Goal: Task Accomplishment & Management: Manage account settings

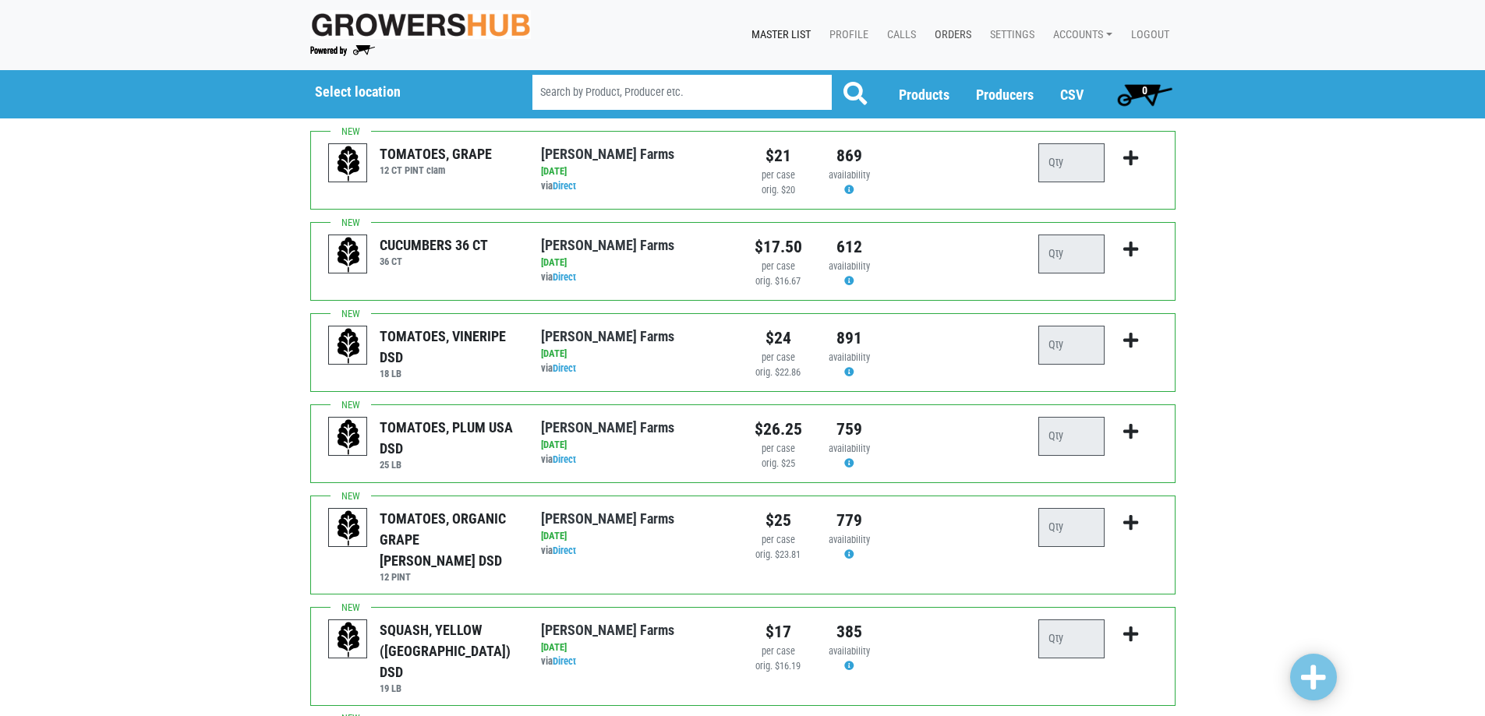
click at [949, 27] on link "Orders" at bounding box center [949, 35] width 55 height 30
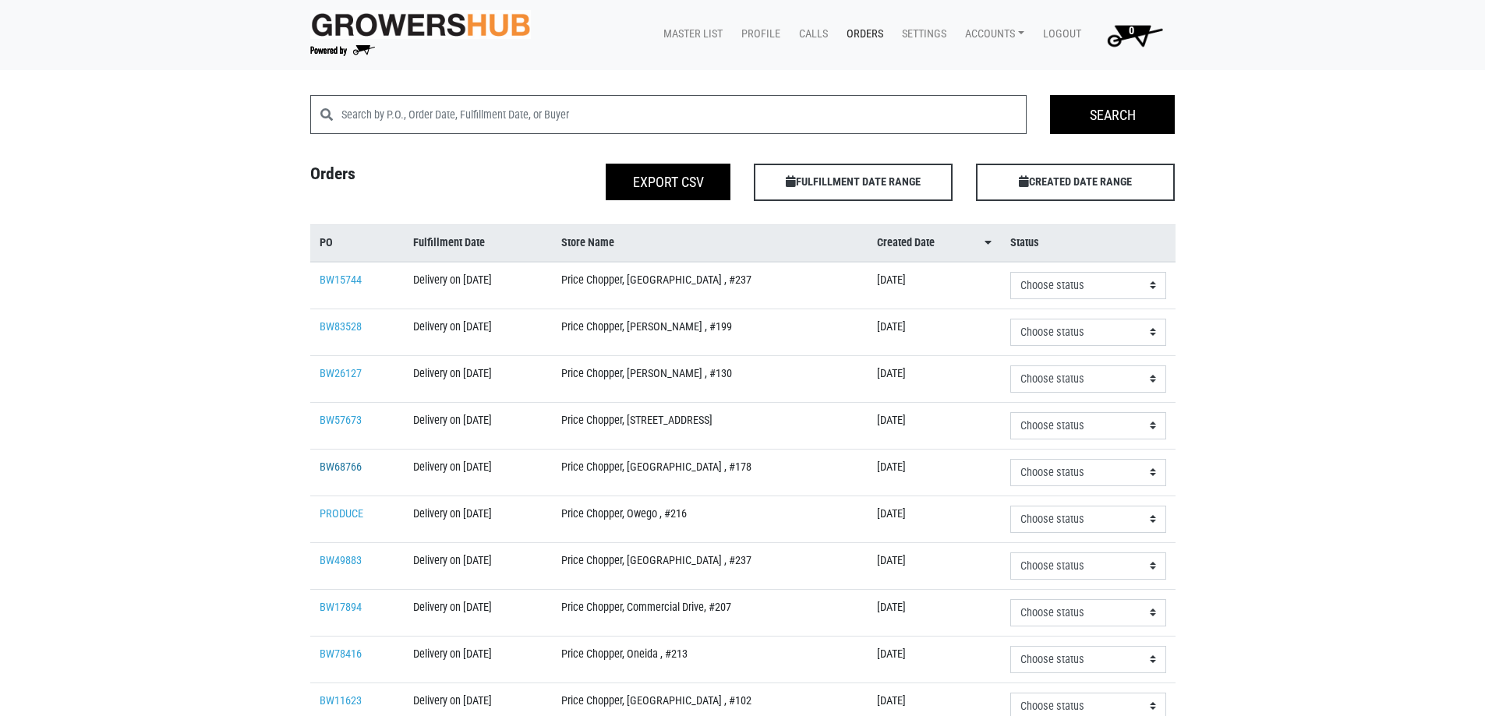
click at [335, 468] on link "BW68766" at bounding box center [341, 467] width 42 height 13
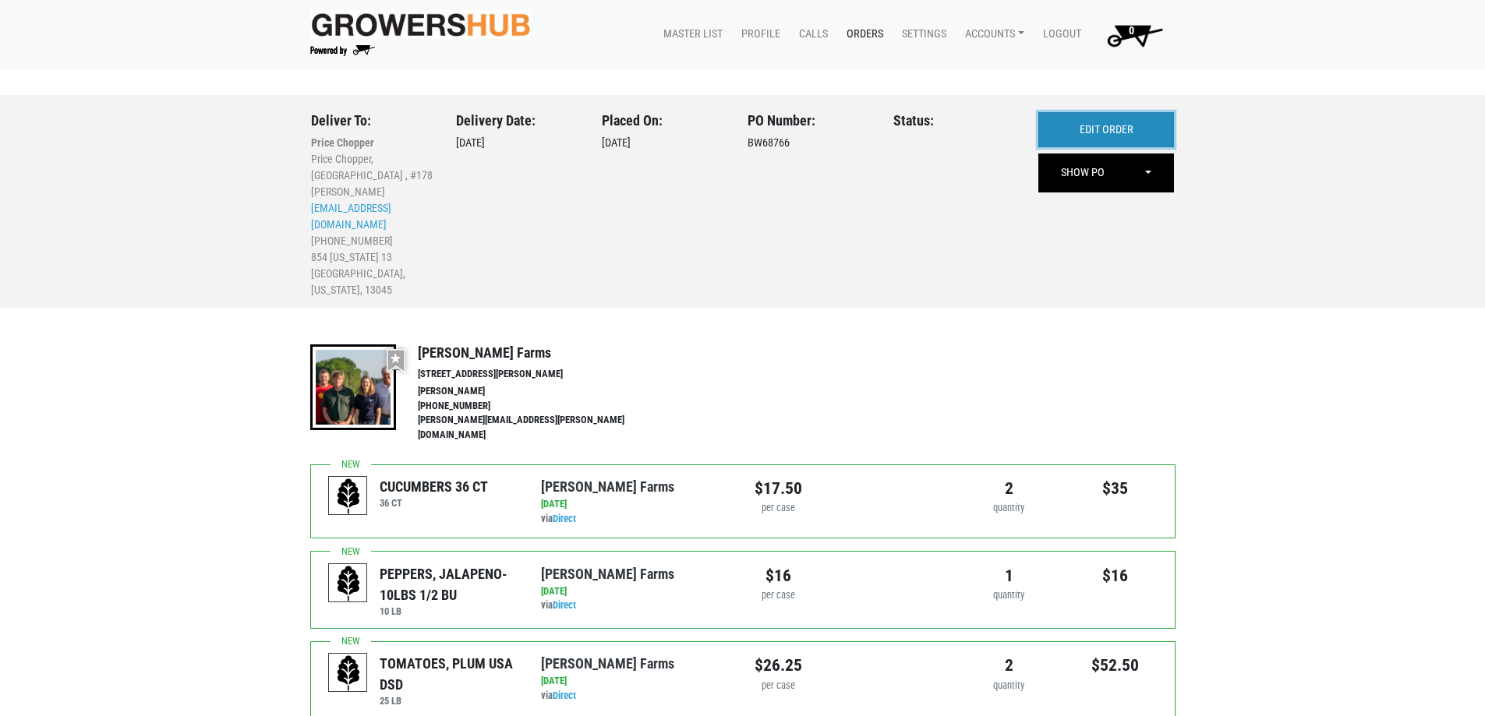
click at [1151, 133] on link "EDIT ORDER" at bounding box center [1106, 130] width 136 height 36
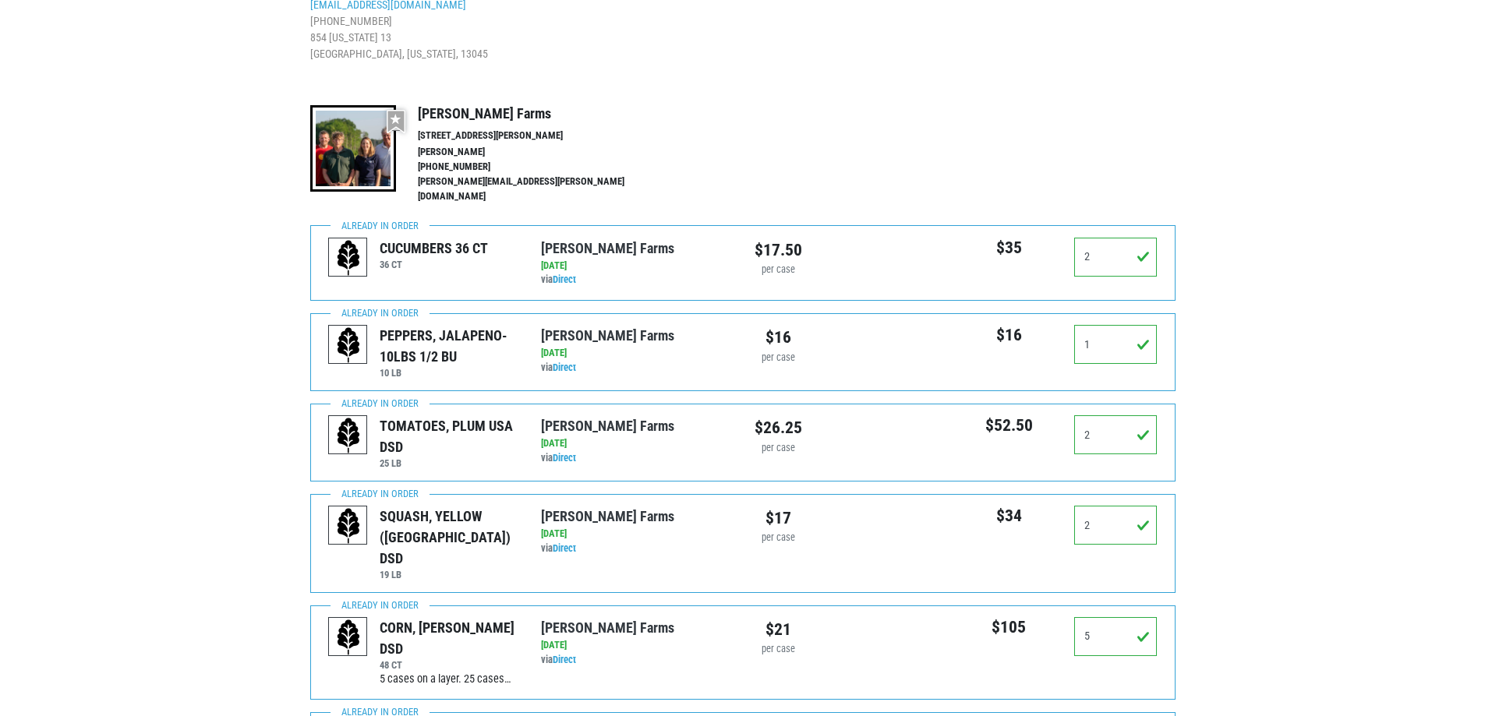
scroll to position [312, 0]
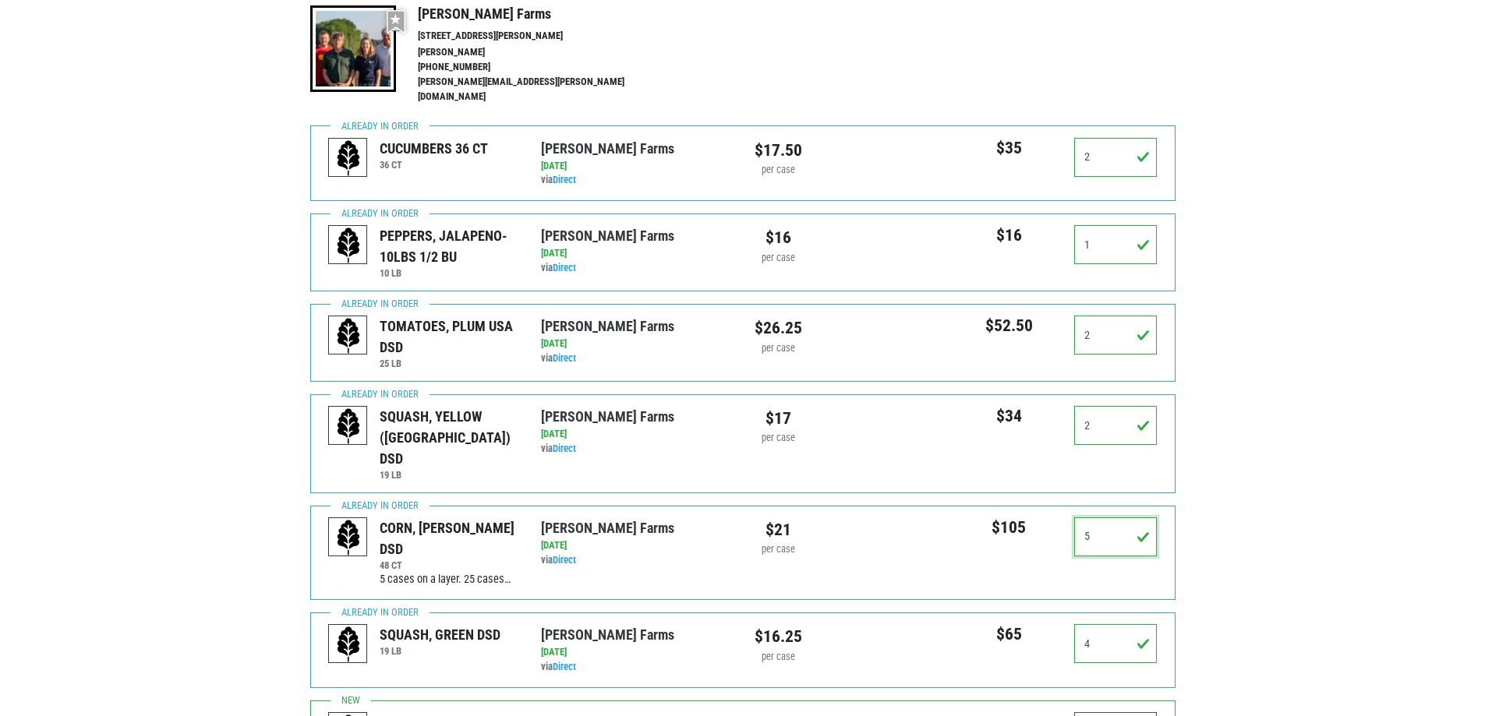
click at [1118, 518] on input "5" at bounding box center [1115, 537] width 83 height 39
click at [1117, 518] on input "5" at bounding box center [1115, 537] width 83 height 39
drag, startPoint x: 1115, startPoint y: 506, endPoint x: 1027, endPoint y: 521, distance: 88.6
click at [1027, 519] on div "$105 5" at bounding box center [1062, 543] width 213 height 51
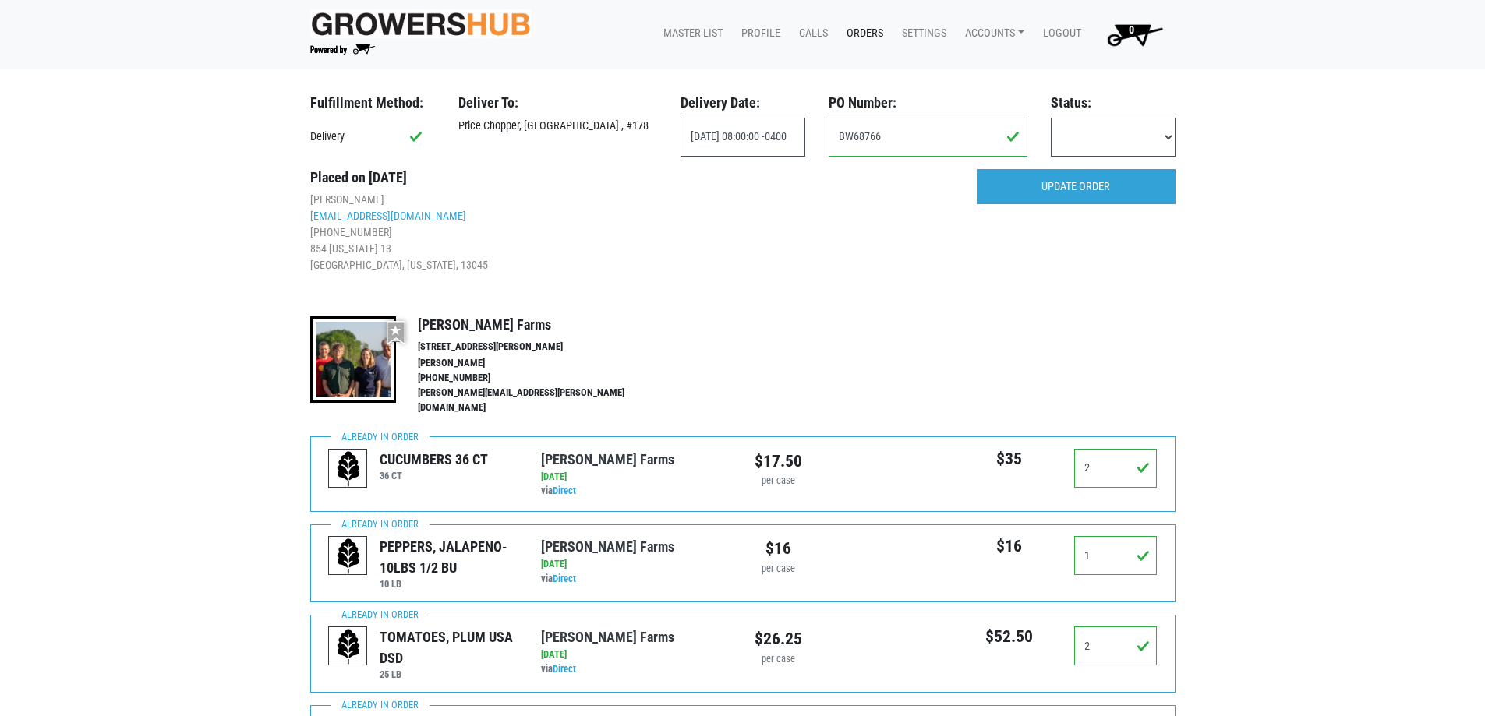
scroll to position [0, 0]
type input "3"
click at [1112, 192] on input "UPDATE ORDER" at bounding box center [1076, 188] width 199 height 36
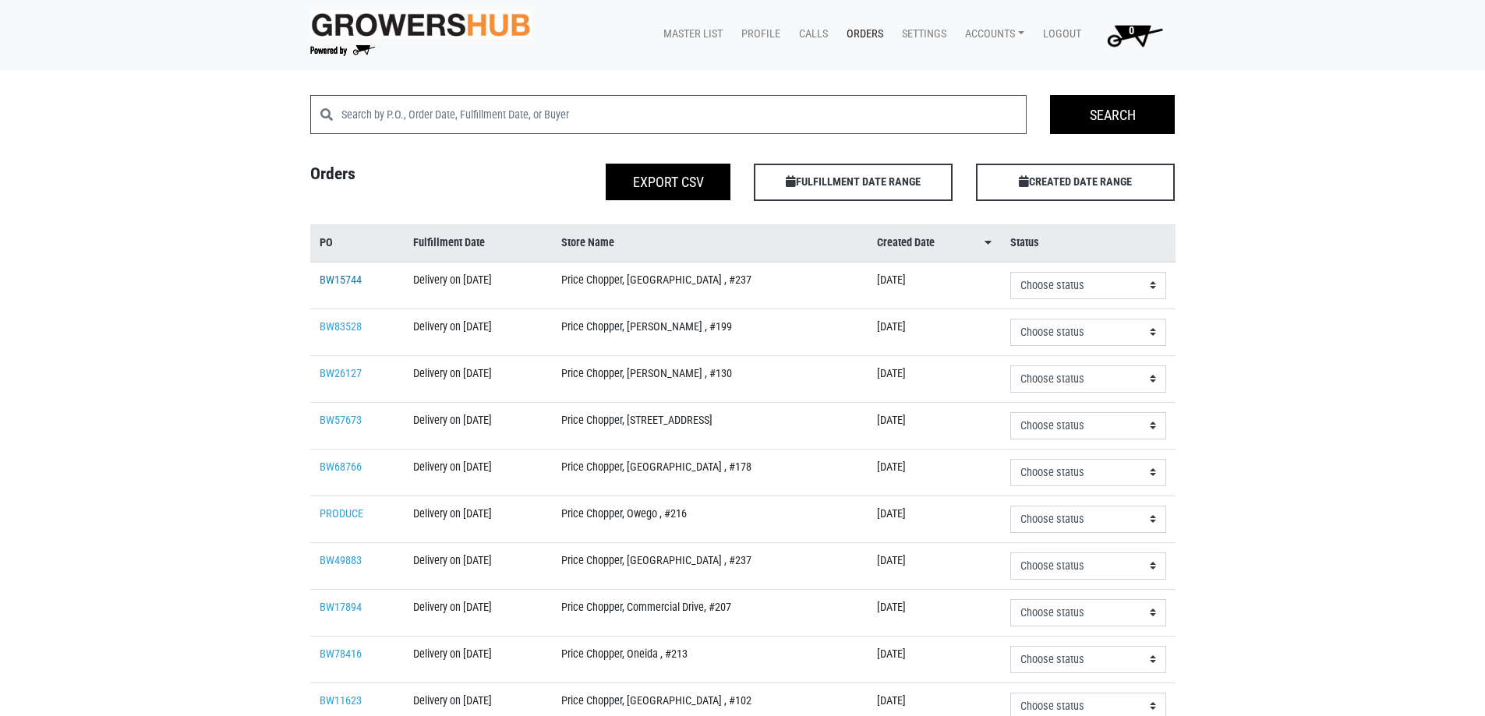
click at [337, 278] on link "BW15744" at bounding box center [341, 280] width 42 height 13
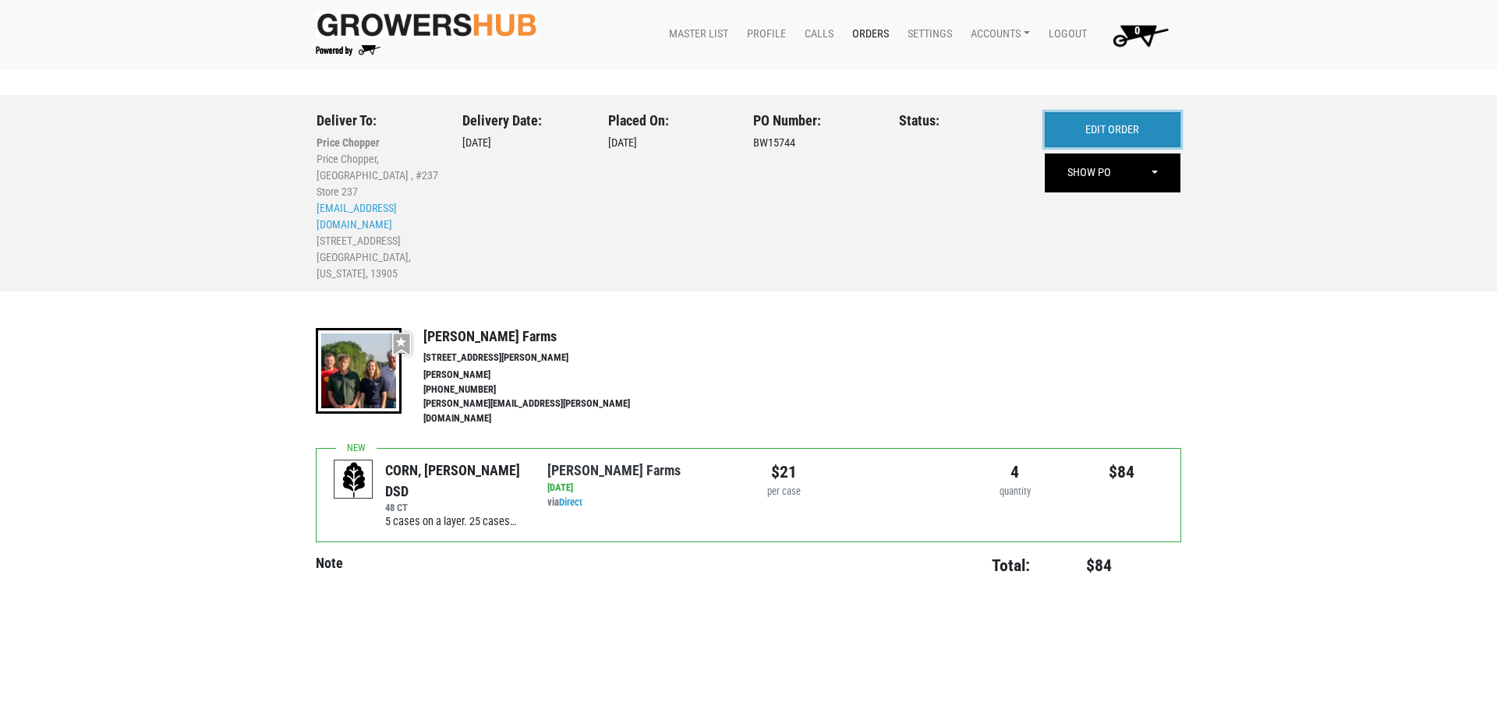
click at [1134, 129] on link "EDIT ORDER" at bounding box center [1113, 130] width 136 height 36
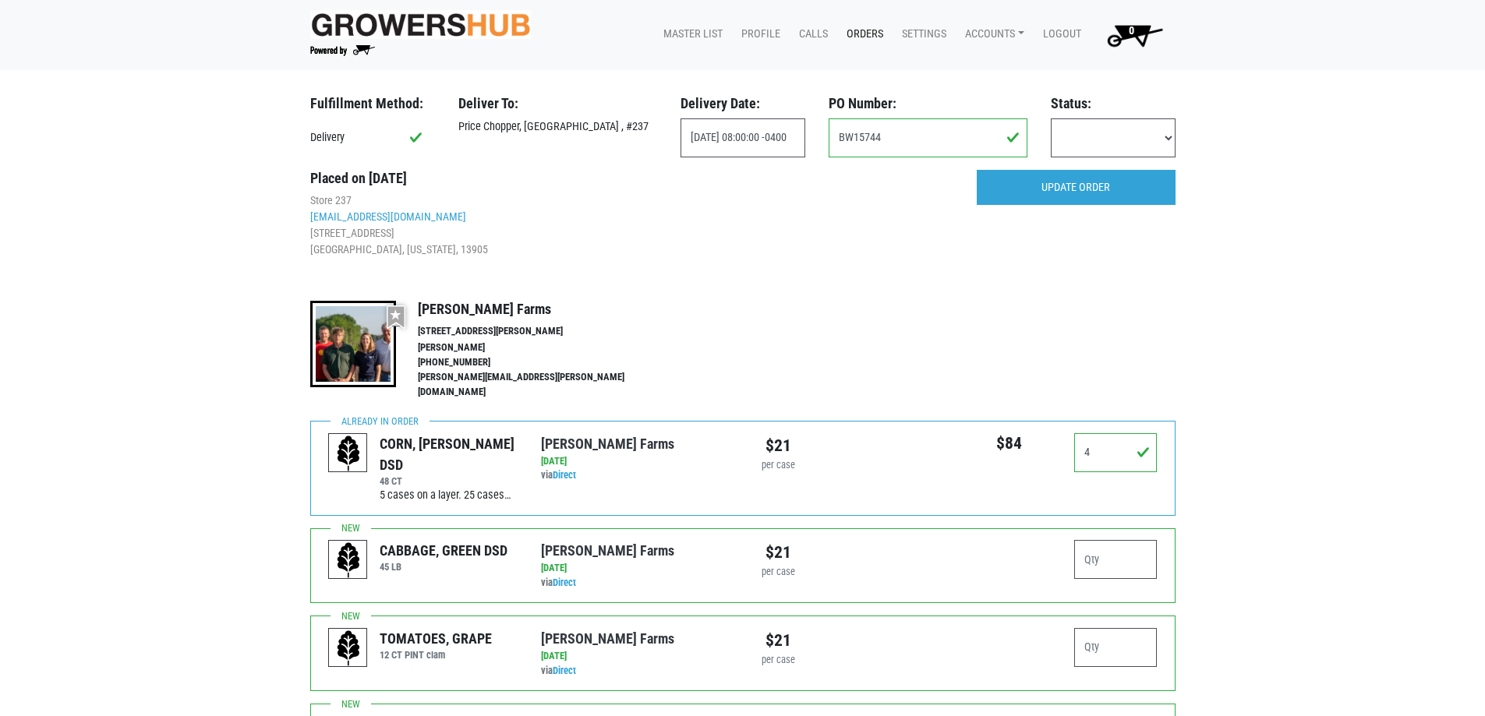
click at [834, 37] on link "Orders" at bounding box center [861, 34] width 55 height 30
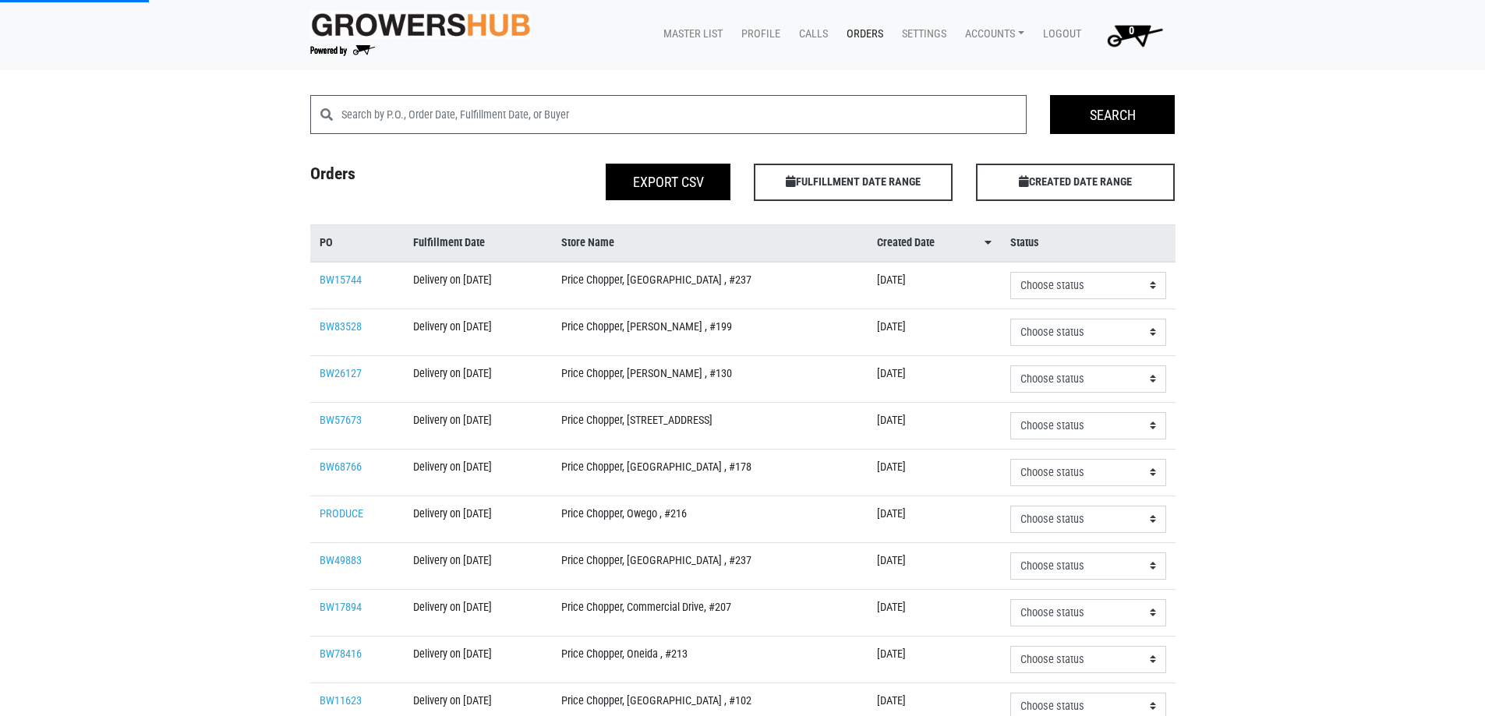
click at [855, 32] on link "Orders" at bounding box center [861, 34] width 55 height 30
click at [335, 372] on link "BW26127" at bounding box center [341, 373] width 42 height 13
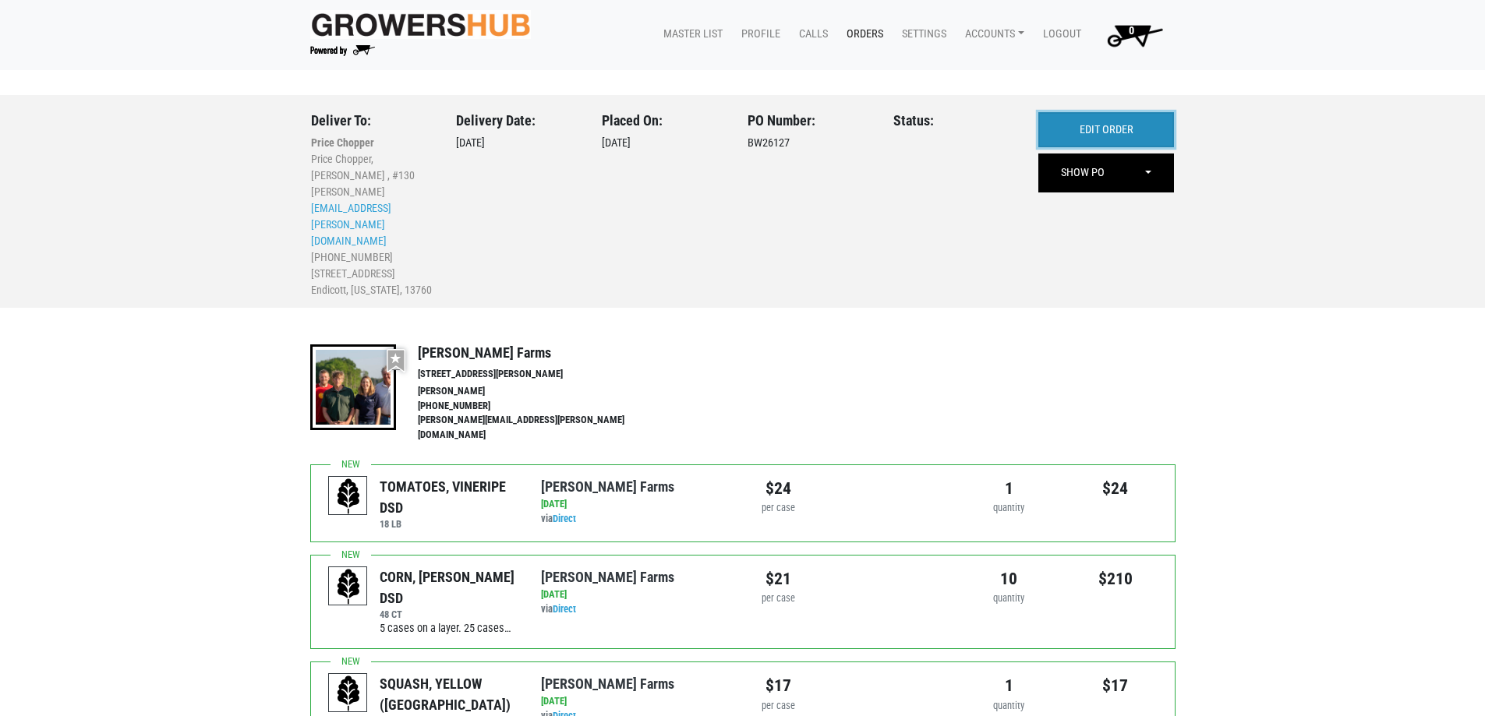
click at [1134, 142] on link "EDIT ORDER" at bounding box center [1106, 130] width 136 height 36
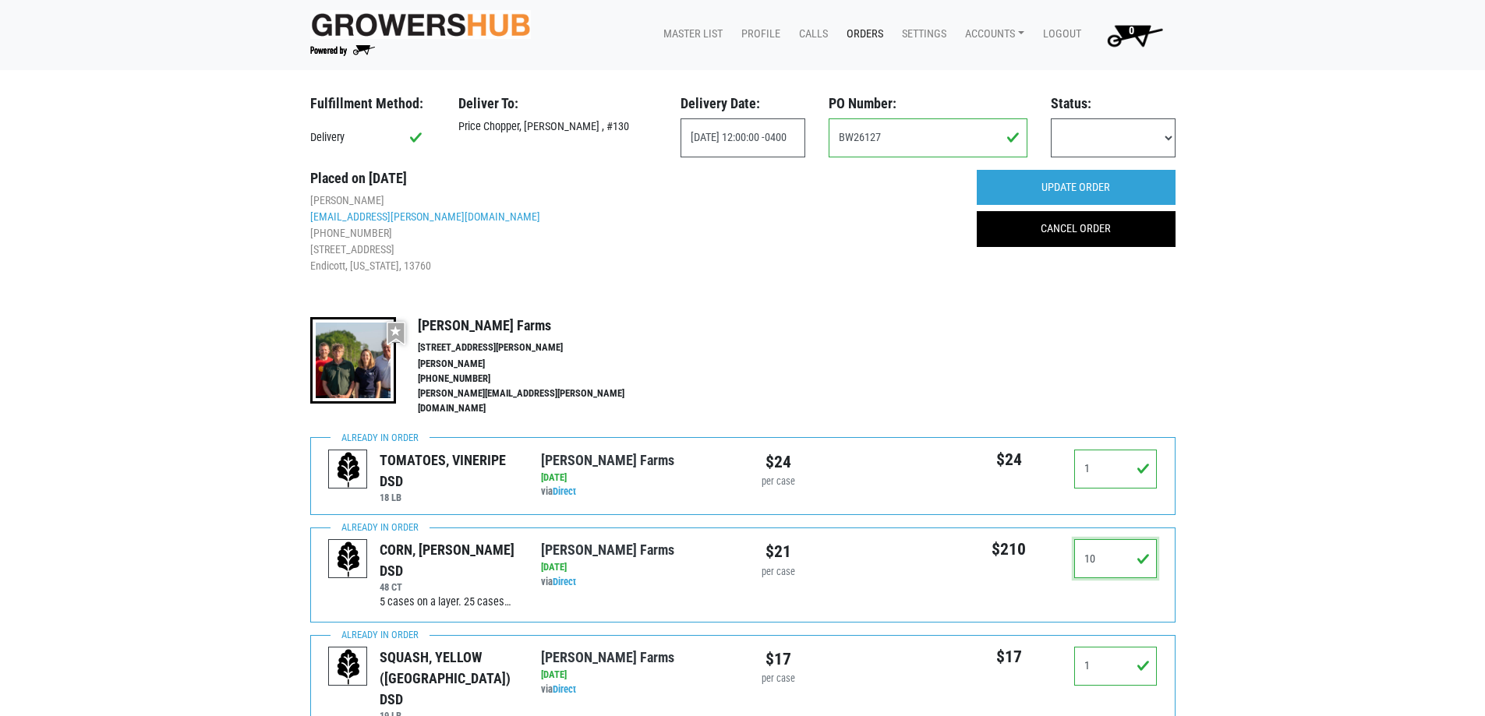
click at [1108, 539] on input "10" at bounding box center [1115, 558] width 83 height 39
click at [1105, 539] on input "10" at bounding box center [1115, 558] width 83 height 39
drag, startPoint x: 1098, startPoint y: 546, endPoint x: 1004, endPoint y: 596, distance: 105.7
click at [1004, 594] on div "$210 10" at bounding box center [1062, 574] width 213 height 71
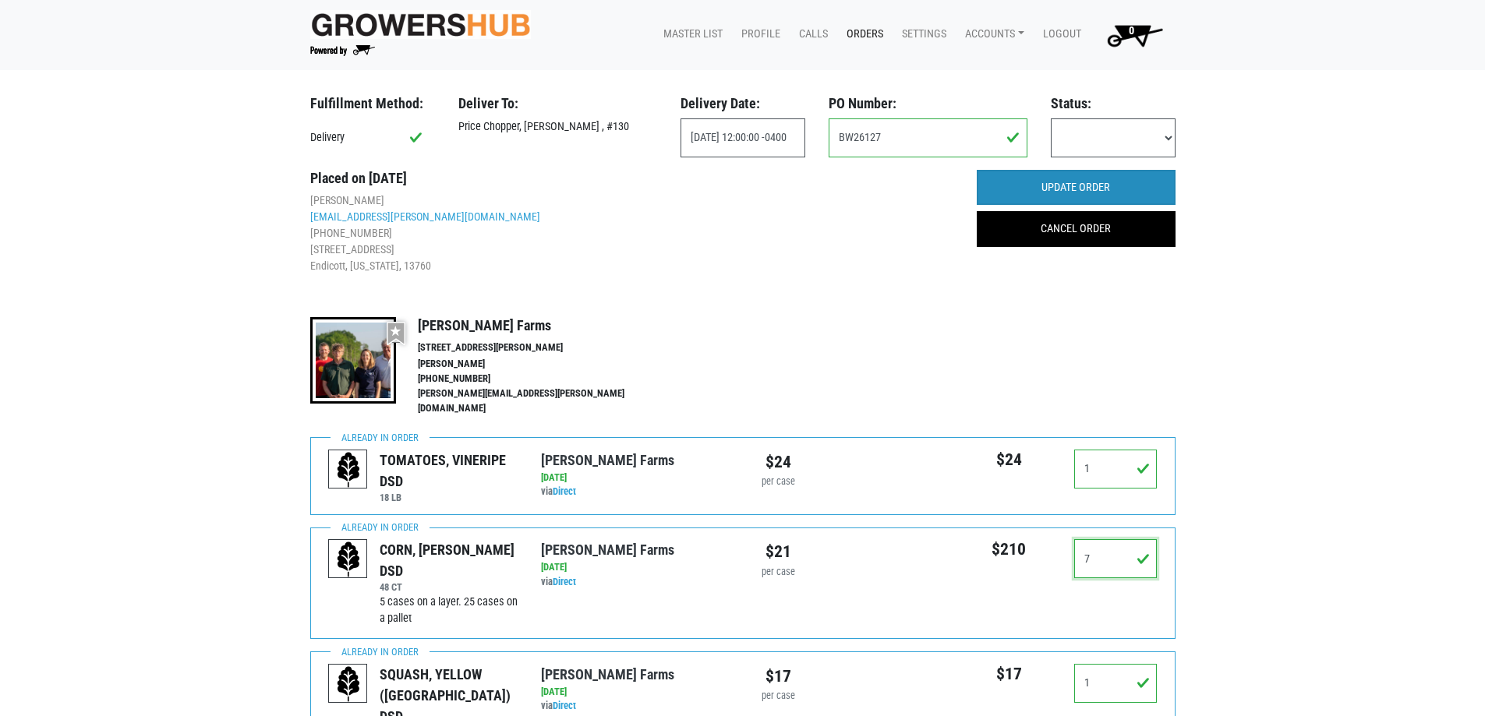
type input "7"
click at [1146, 185] on input "UPDATE ORDER" at bounding box center [1076, 188] width 199 height 36
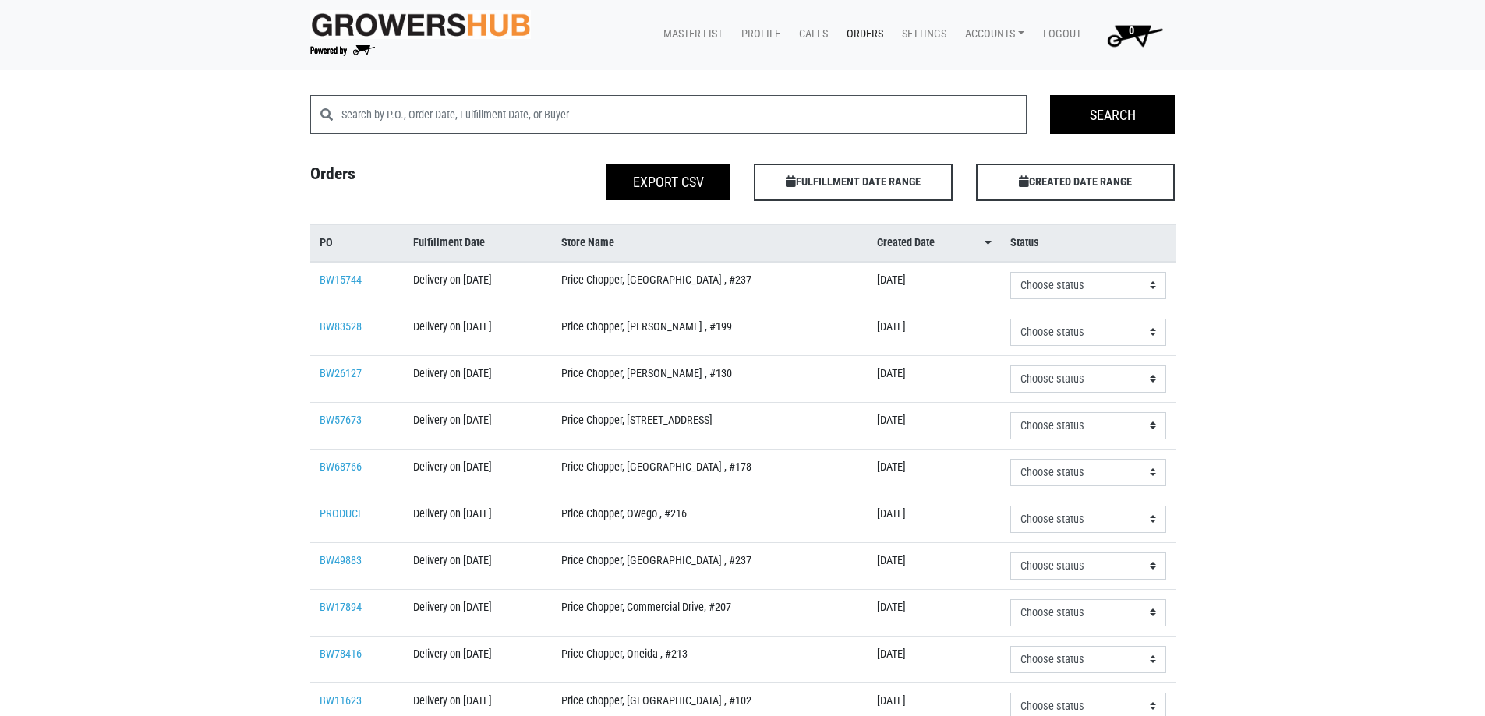
click at [333, 505] on td "PRODUCE" at bounding box center [357, 519] width 94 height 47
click at [334, 509] on link "PRODUCE" at bounding box center [342, 513] width 44 height 13
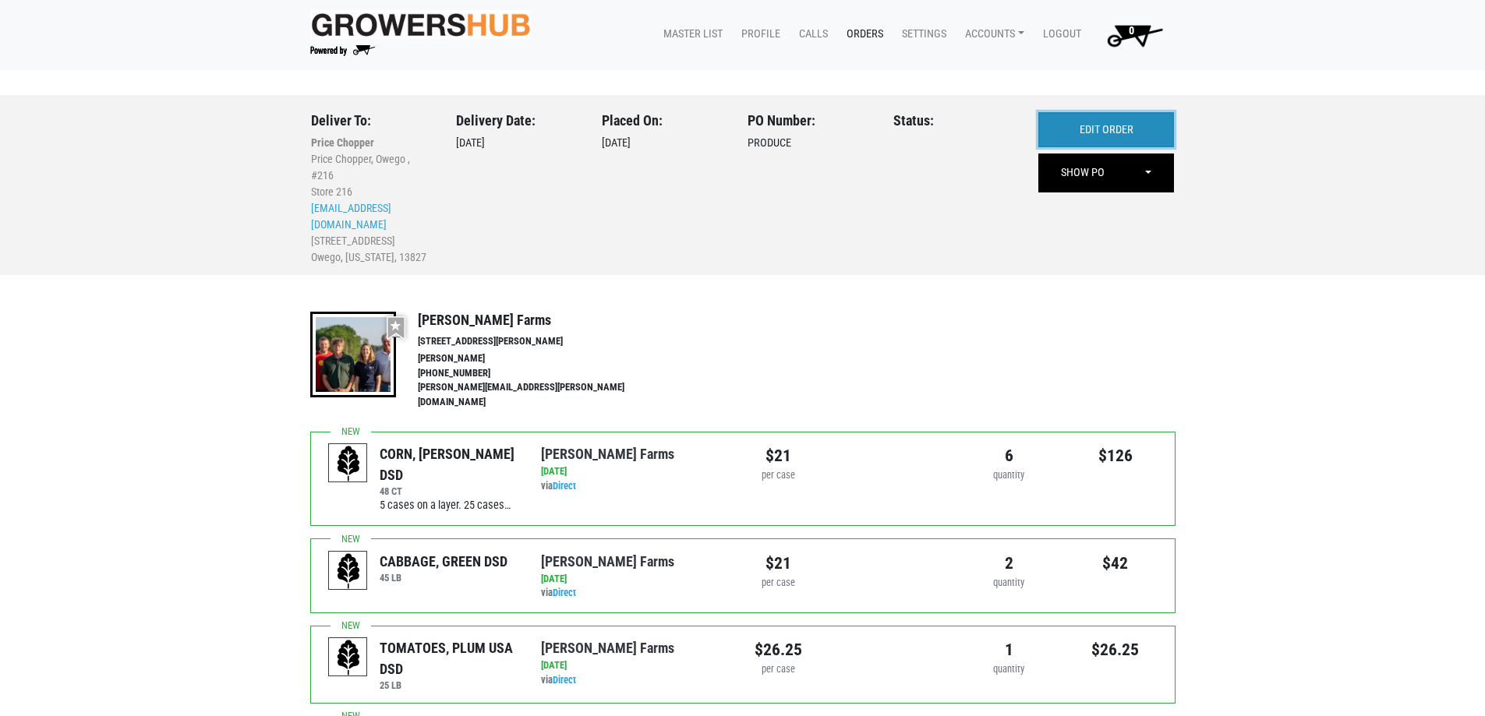
click at [1138, 126] on link "EDIT ORDER" at bounding box center [1106, 130] width 136 height 36
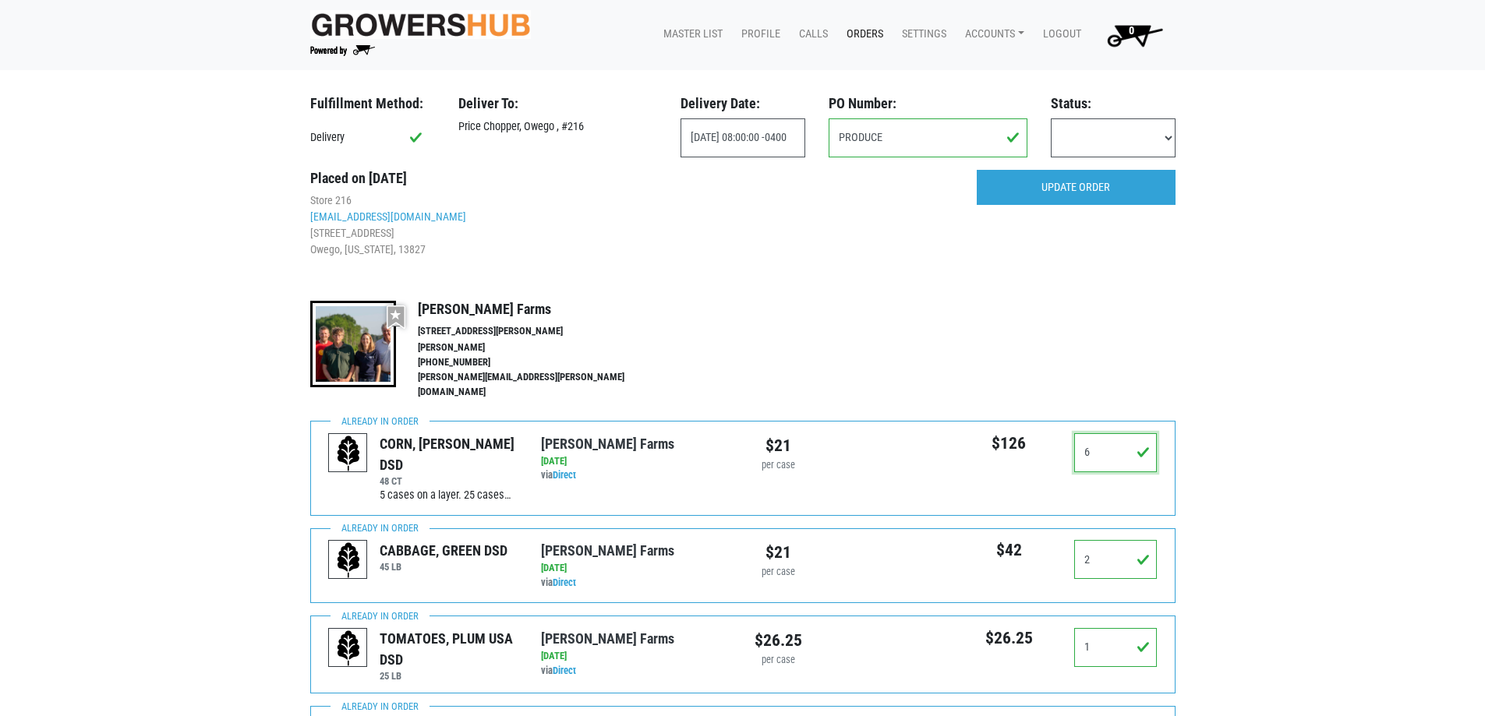
click at [1105, 435] on input "6" at bounding box center [1115, 452] width 83 height 39
click at [1105, 436] on input "6" at bounding box center [1115, 452] width 83 height 39
click at [1097, 447] on input "6" at bounding box center [1115, 452] width 83 height 39
type input "5"
click at [1127, 174] on input "UPDATE ORDER" at bounding box center [1076, 188] width 199 height 36
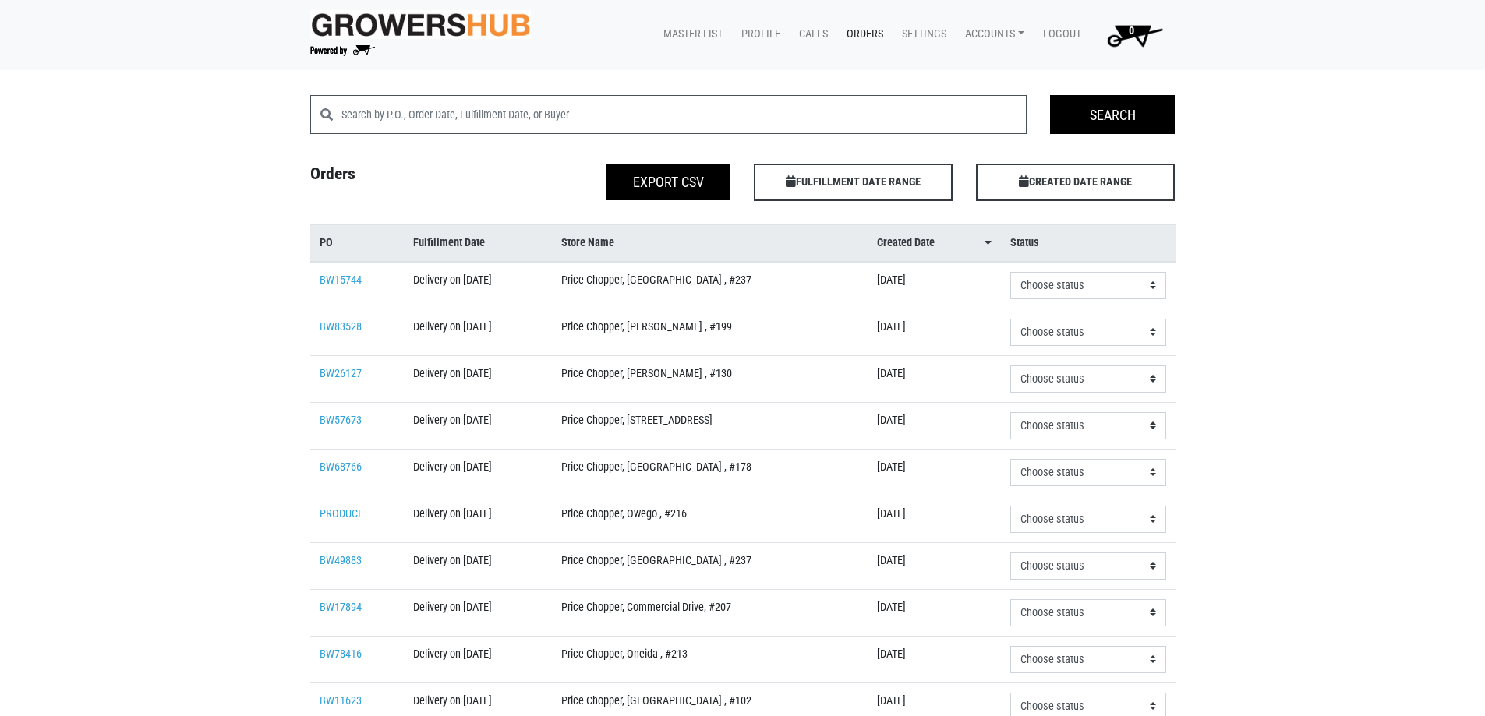
click at [871, 30] on link "Orders" at bounding box center [861, 34] width 55 height 30
click at [1000, 34] on link "Accounts" at bounding box center [992, 34] width 78 height 30
click at [996, 65] on link "Karin Reeves (Tops Markets Growers Hub)" at bounding box center [1084, 70] width 263 height 23
